Goal: Task Accomplishment & Management: Use online tool/utility

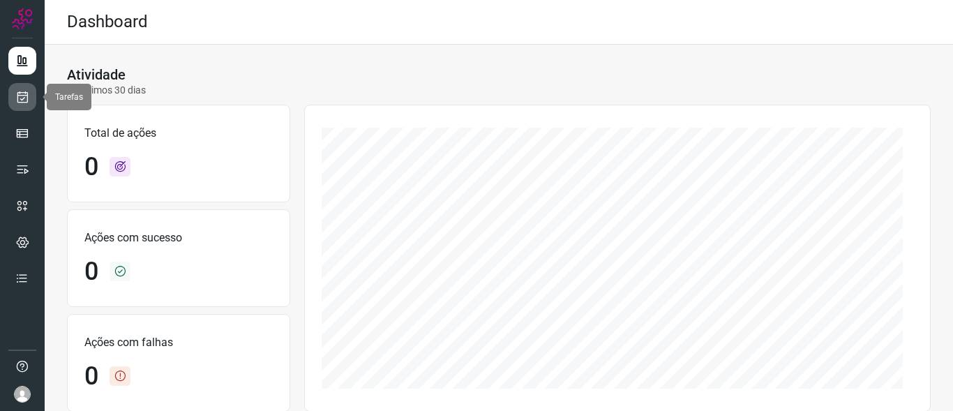
click at [20, 96] on icon at bounding box center [22, 97] width 15 height 14
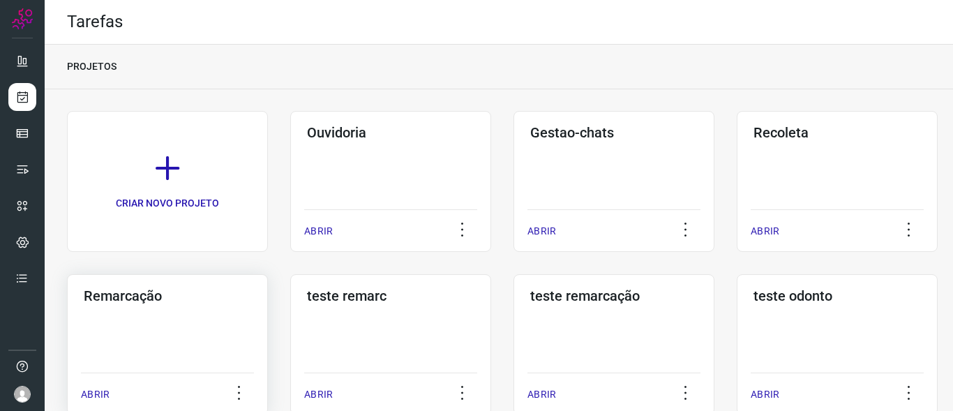
click at [133, 297] on h3 "Remarcação" at bounding box center [167, 296] width 167 height 17
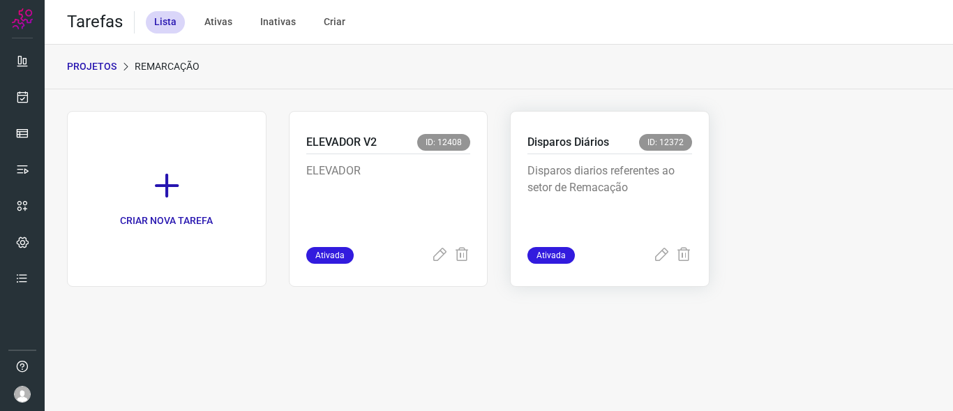
click at [562, 144] on p "Disparos Diários" at bounding box center [569, 142] width 82 height 17
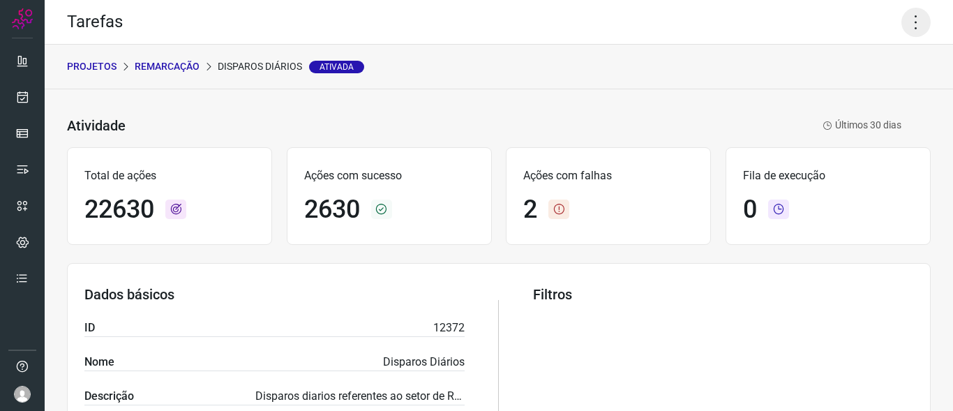
click at [904, 23] on icon at bounding box center [916, 22] width 29 height 29
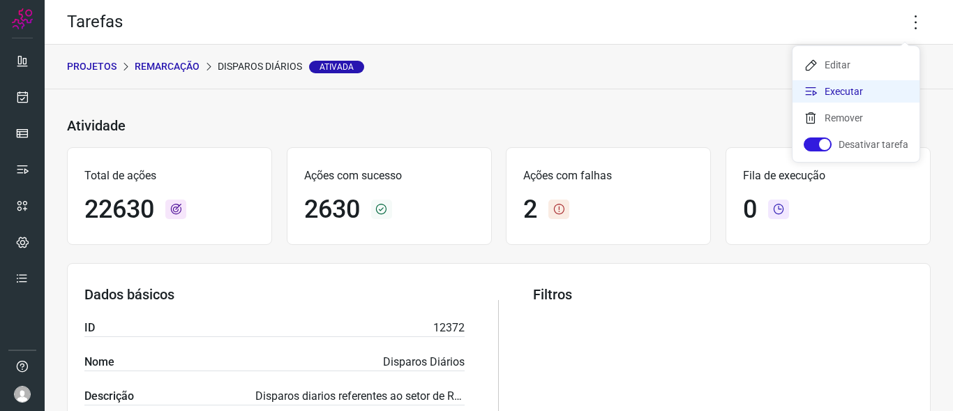
click at [841, 91] on li "Executar" at bounding box center [856, 91] width 127 height 22
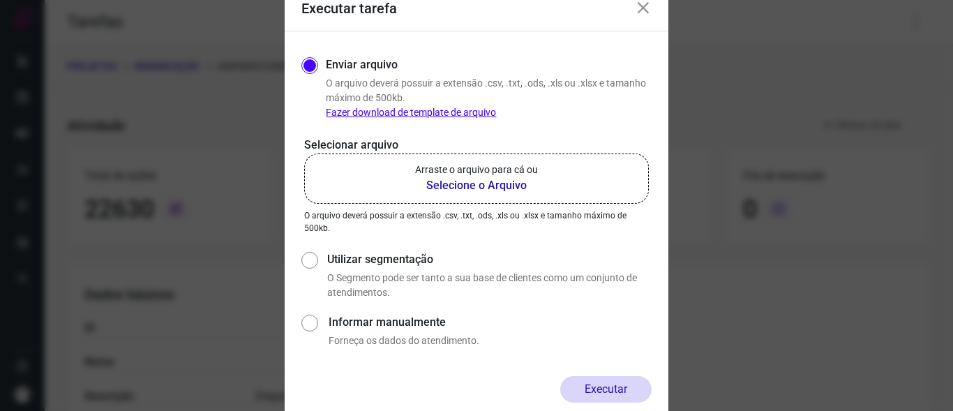
click at [451, 182] on b "Selecione o Arquivo" at bounding box center [476, 185] width 123 height 17
click at [0, 0] on input "Arraste o arquivo para cá ou Selecione o Arquivo" at bounding box center [0, 0] width 0 height 0
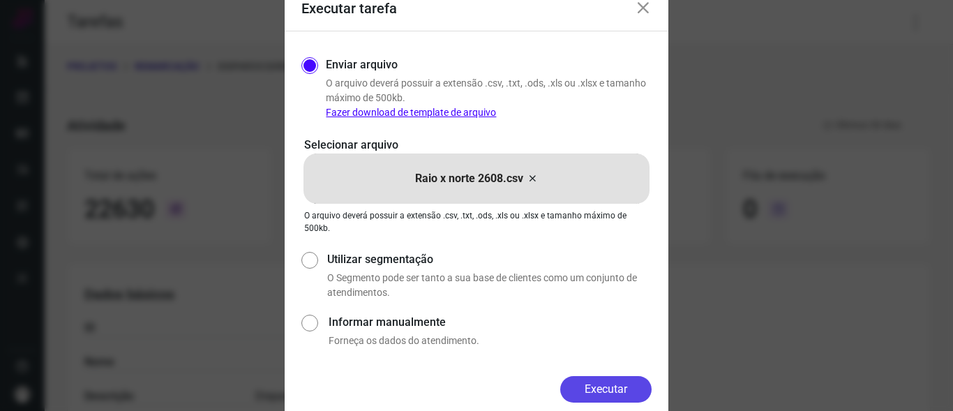
click at [624, 384] on button "Executar" at bounding box center [605, 389] width 91 height 27
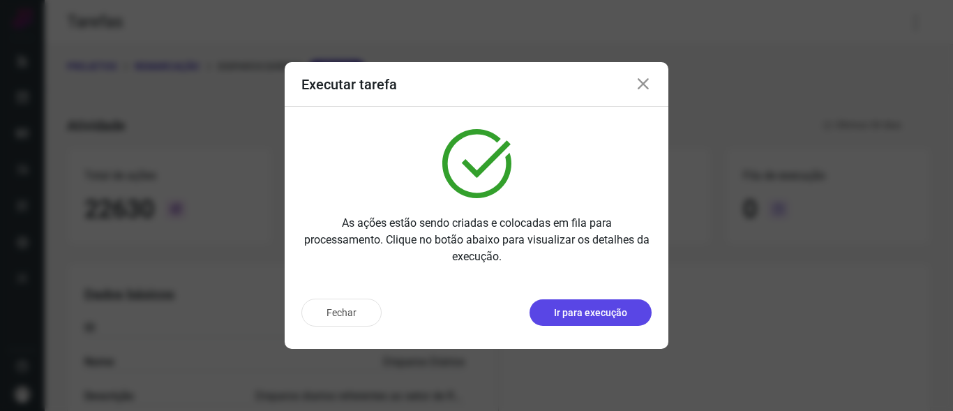
click at [588, 311] on p "Ir para execução" at bounding box center [590, 313] width 73 height 15
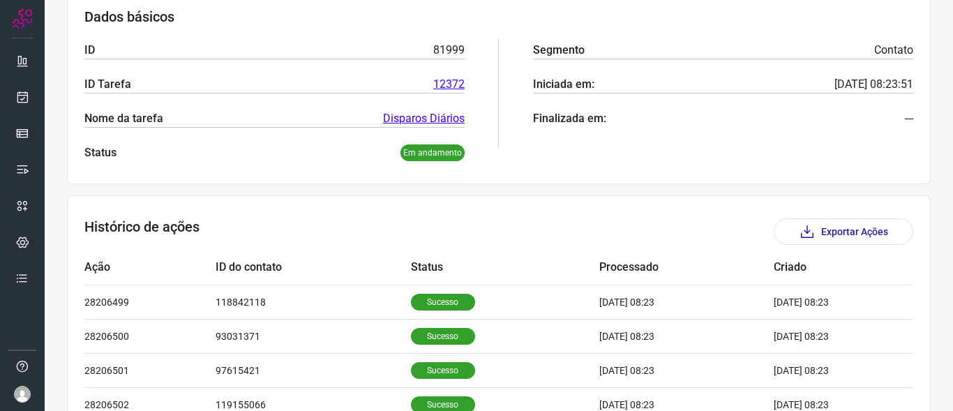
scroll to position [281, 0]
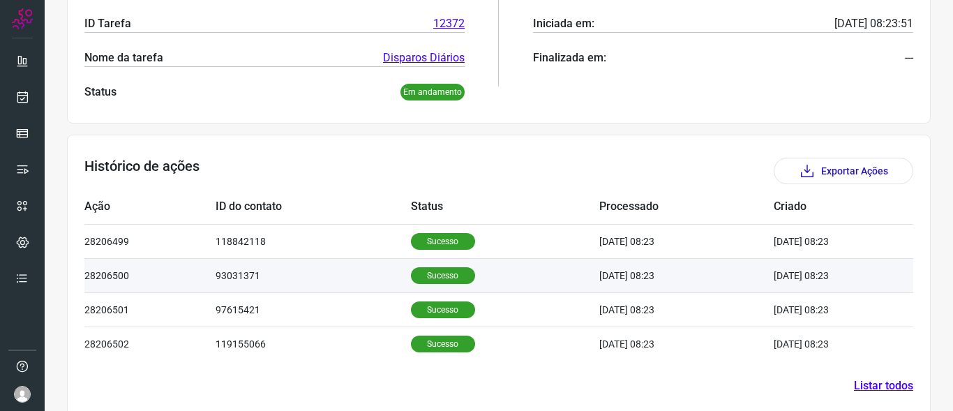
click at [435, 275] on p "Sucesso" at bounding box center [443, 275] width 64 height 17
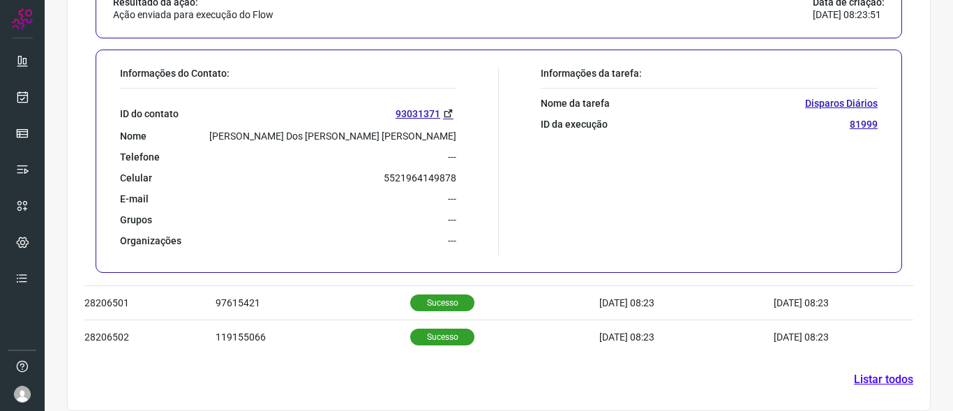
scroll to position [630, 0]
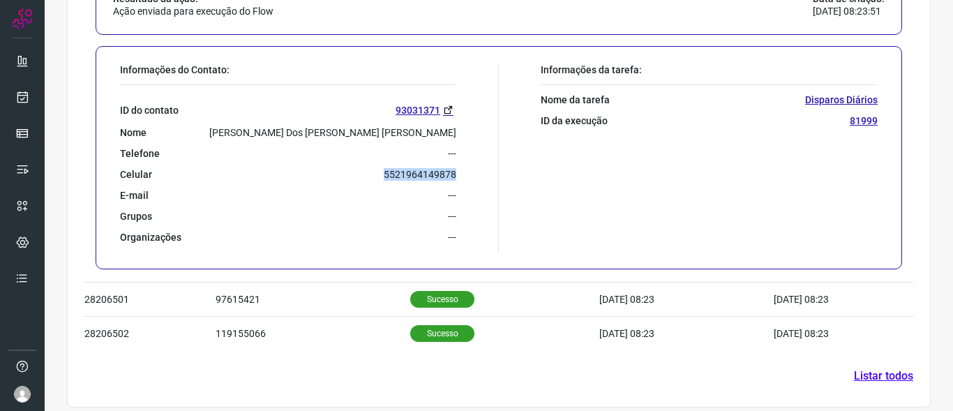
drag, startPoint x: 378, startPoint y: 175, endPoint x: 463, endPoint y: 175, distance: 84.4
click at [463, 175] on div "Informações do Contato: ID do contato 93031371 Nome [PERSON_NAME] Dos [PERSON_N…" at bounding box center [306, 158] width 386 height 188
copy p "5521964149878"
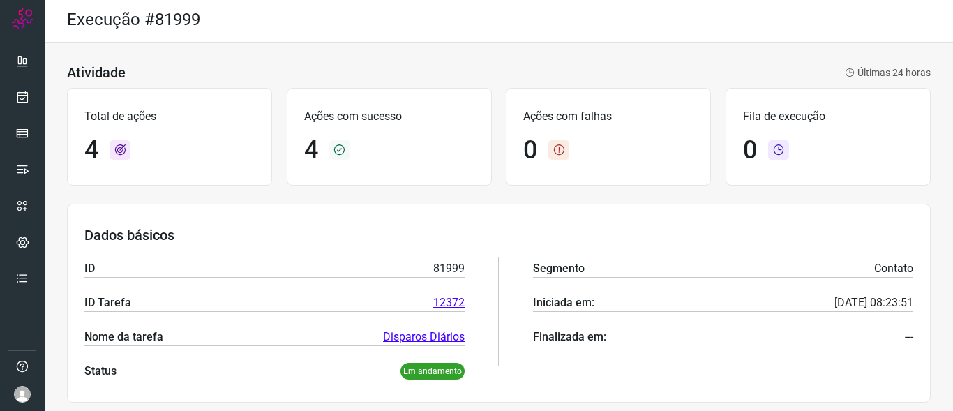
scroll to position [0, 0]
